Goal: Navigation & Orientation: Find specific page/section

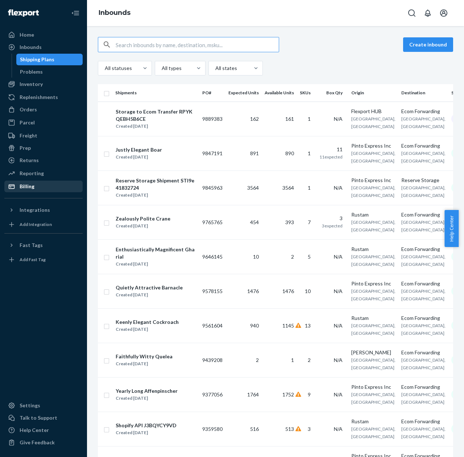
click at [38, 187] on div "Billing" at bounding box center [43, 186] width 77 height 10
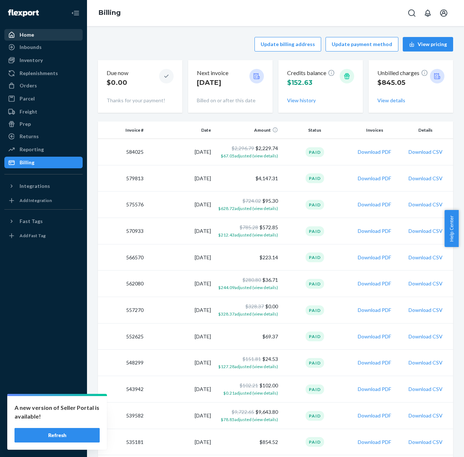
click at [49, 36] on div "Home" at bounding box center [43, 35] width 77 height 10
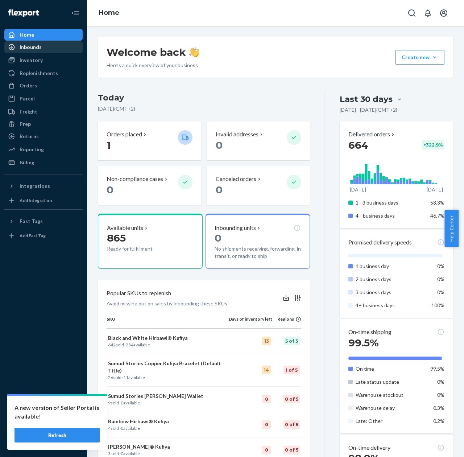
click at [40, 50] on div "Inbounds" at bounding box center [31, 46] width 22 height 7
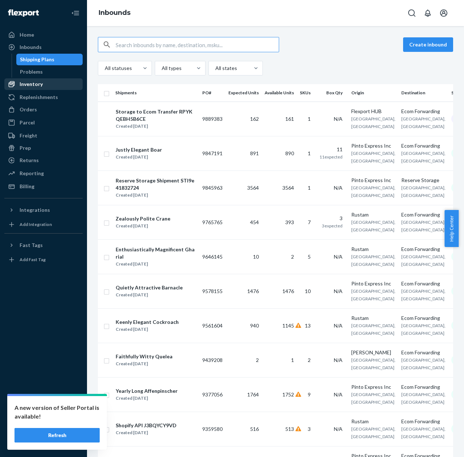
click at [31, 90] on div "Inventory Products" at bounding box center [43, 84] width 78 height 12
click at [32, 88] on div "Inventory" at bounding box center [43, 84] width 77 height 10
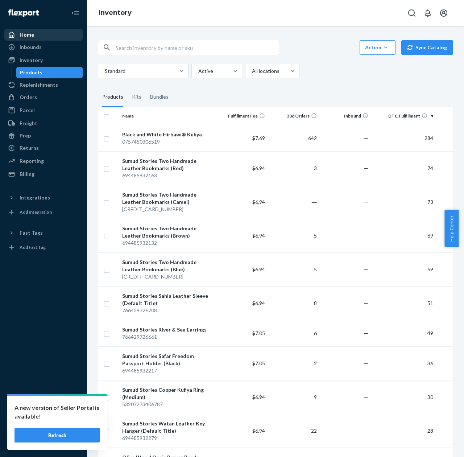
click at [26, 39] on div "Home" at bounding box center [43, 35] width 77 height 10
